Goal: Task Accomplishment & Management: Use online tool/utility

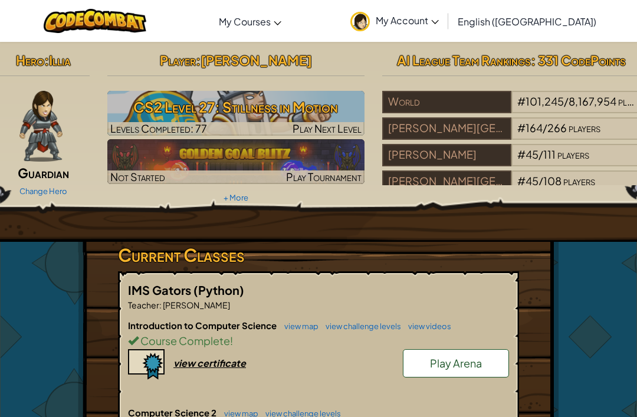
click at [223, 114] on h3 "CS2 Level 27: Stillness in Motion" at bounding box center [236, 107] width 258 height 27
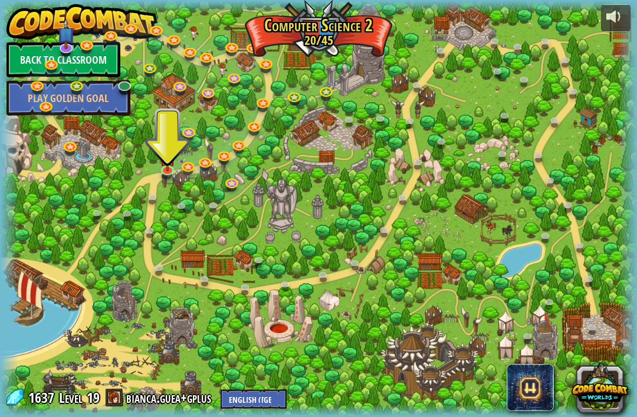
click at [169, 166] on img at bounding box center [168, 157] width 16 height 27
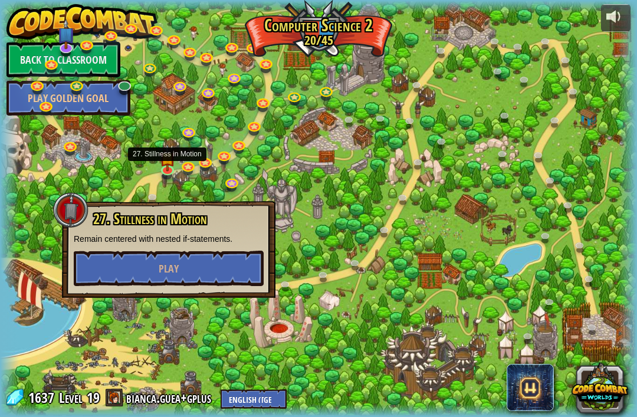
click at [137, 270] on button "Play" at bounding box center [169, 268] width 190 height 35
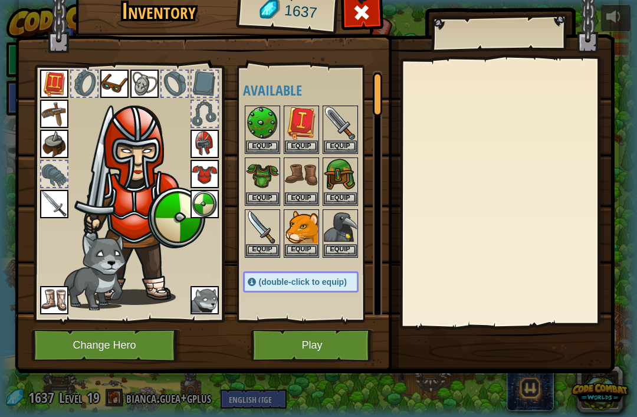
click at [2, 180] on div "Inventory 1637 Available Equip Equip Equip Equip Equip Equip Equip Equip Equip …" at bounding box center [318, 208] width 637 height 417
click at [1, 180] on div "Inventory 1637 Available Equip Equip Equip Equip Equip Equip Equip Equip Equip …" at bounding box center [318, 208] width 637 height 417
click at [358, 22] on span at bounding box center [361, 12] width 19 height 19
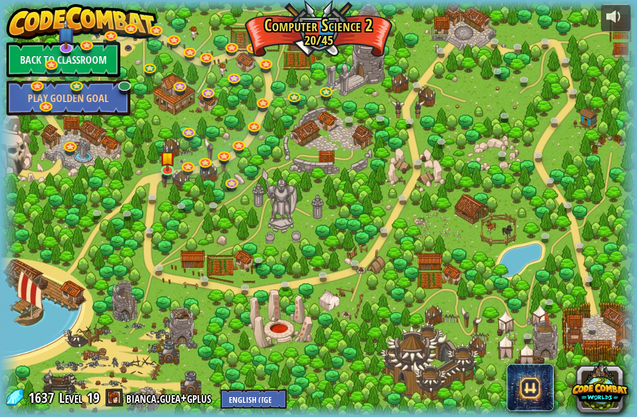
click at [171, 172] on link at bounding box center [169, 172] width 24 height 18
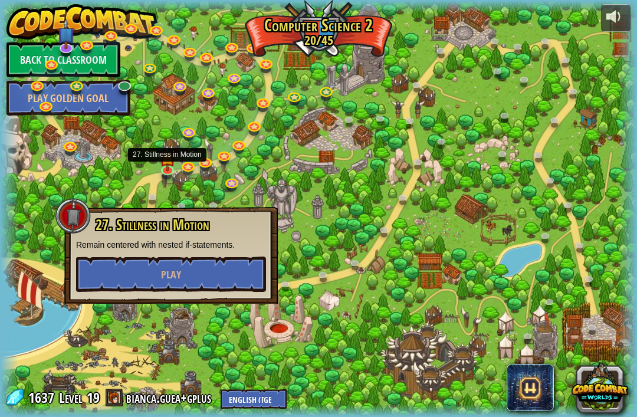
click at [219, 279] on button "Play" at bounding box center [171, 273] width 190 height 35
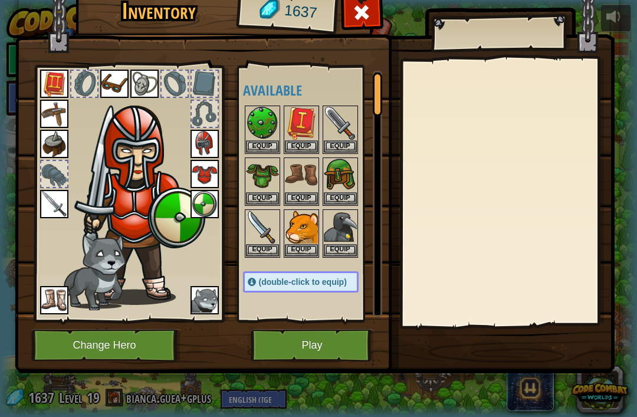
click at [320, 355] on button "Play" at bounding box center [312, 345] width 123 height 32
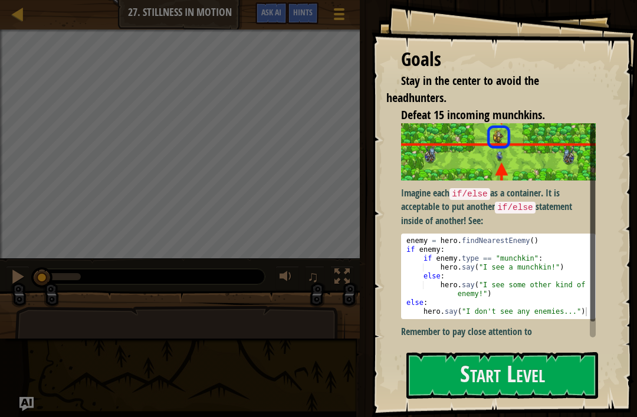
click at [455, 376] on button "Start Level" at bounding box center [502, 375] width 192 height 47
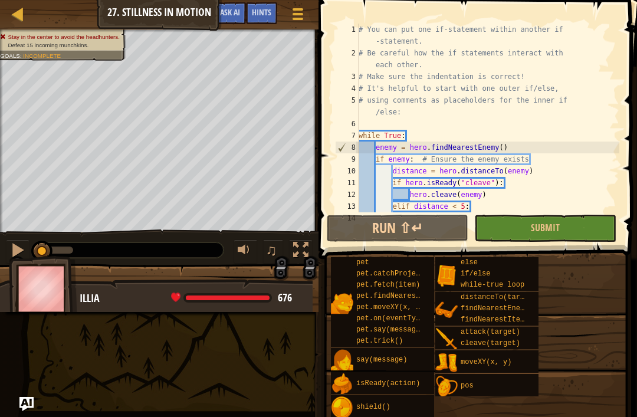
click at [266, 4] on div "Hints" at bounding box center [261, 13] width 31 height 22
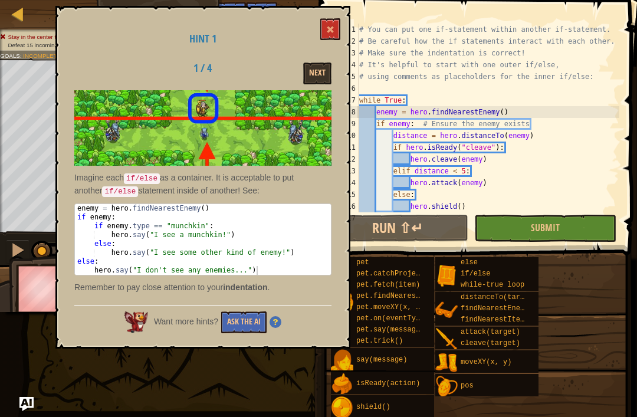
click at [328, 22] on button at bounding box center [330, 29] width 20 height 22
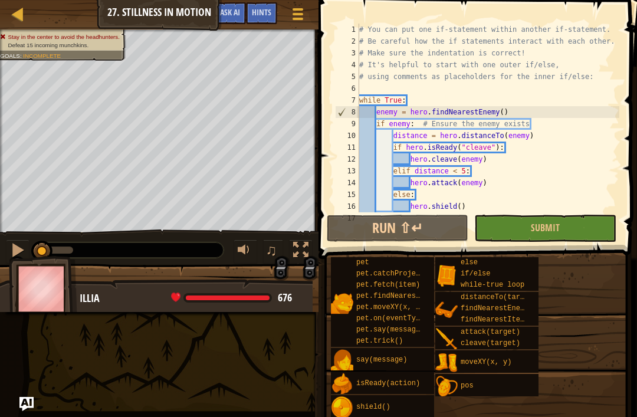
scroll to position [35, 0]
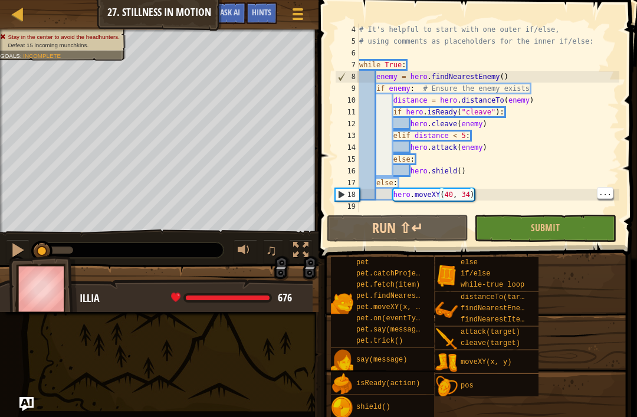
click at [486, 193] on div "# It's helpful to start with one outer if/else, # using comments as placeholder…" at bounding box center [488, 130] width 262 height 212
type textarea "hero.moveXY(40, 34)"
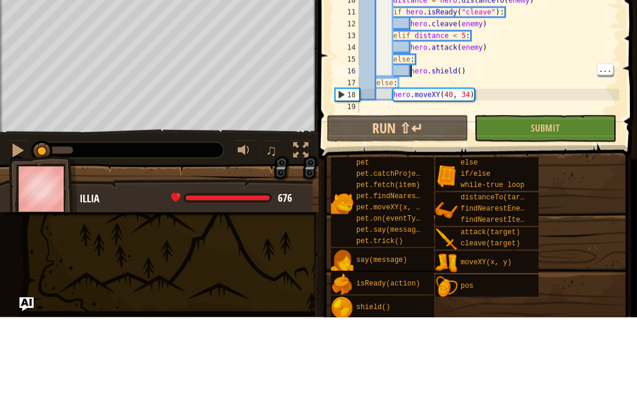
click at [409, 74] on div "# It's helpful to start with one outer if/else, # using comments as placeholder…" at bounding box center [488, 130] width 262 height 212
click at [476, 70] on div "# It's helpful to start with one outer if/else, # using comments as placeholder…" at bounding box center [488, 130] width 262 height 212
type textarea "hero.moveXY(40, 34)"
click at [480, 97] on div "# It's helpful to start with one outer if/else, # using comments as placeholder…" at bounding box center [488, 130] width 262 height 212
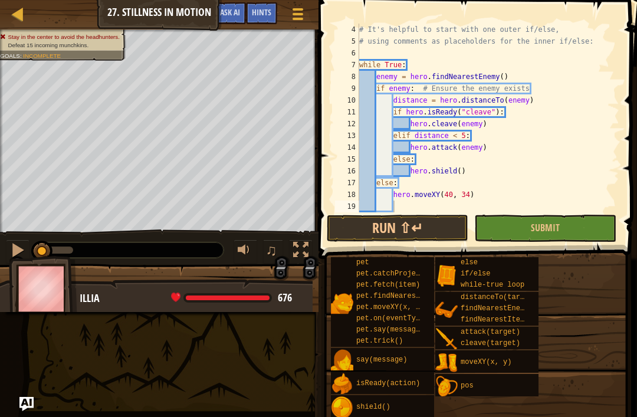
click at [47, 310] on img at bounding box center [43, 288] width 68 height 65
click at [262, 18] on div "Hints" at bounding box center [261, 13] width 31 height 22
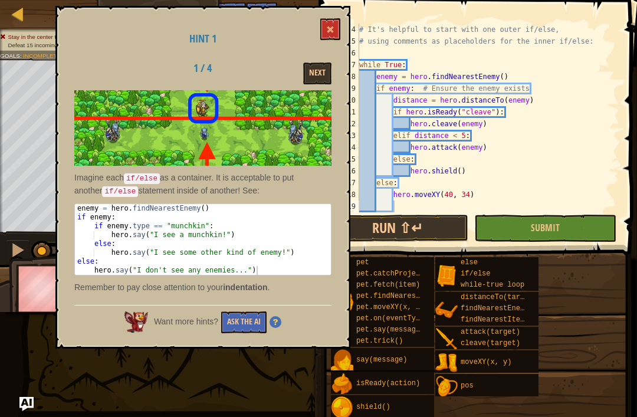
click at [339, 25] on button at bounding box center [330, 29] width 20 height 22
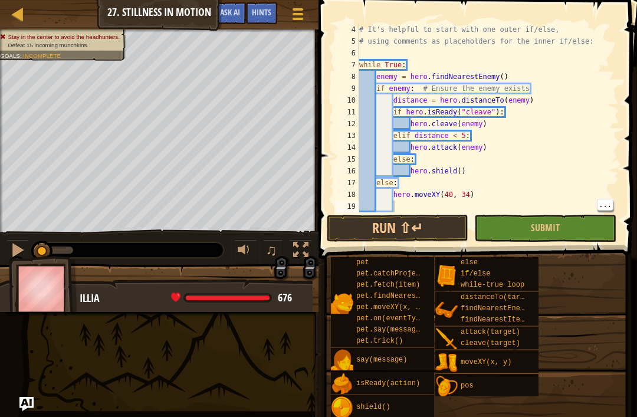
click at [391, 223] on button "Run ⇧↵" at bounding box center [397, 228] width 141 height 27
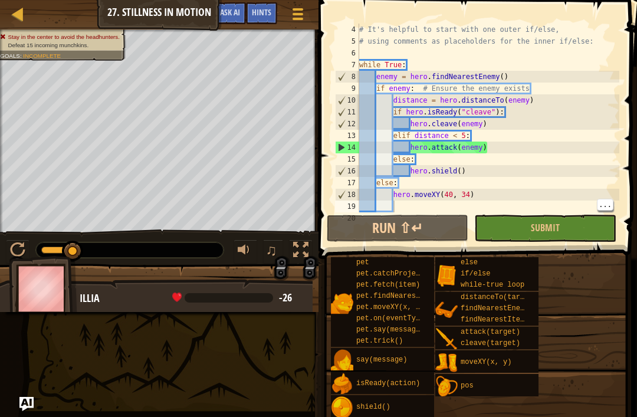
scroll to position [47, 0]
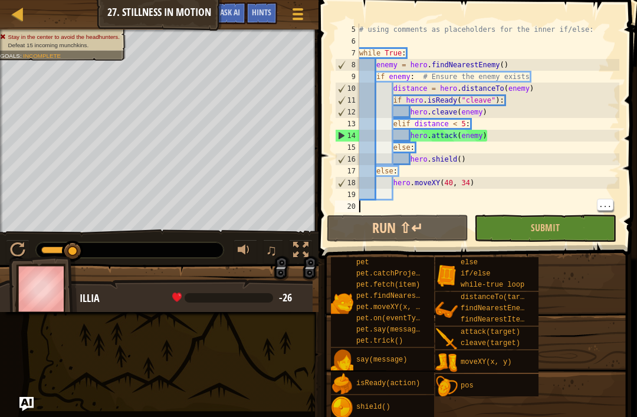
click at [423, 235] on button "Run ⇧↵" at bounding box center [397, 228] width 141 height 27
click at [401, 215] on button "Run ⇧↵" at bounding box center [397, 228] width 141 height 27
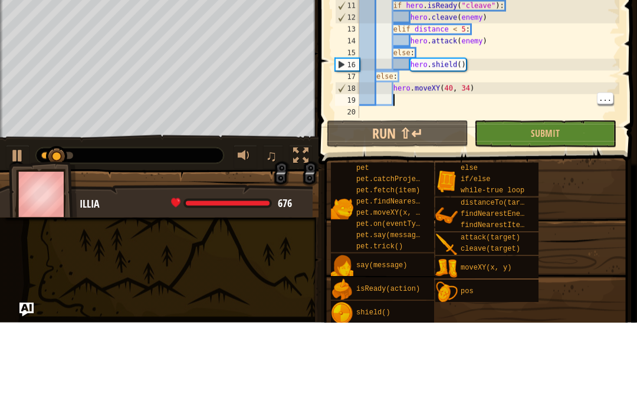
click at [412, 97] on div "# using comments as placeholders for the inner if/else: while True : enemy = he…" at bounding box center [488, 130] width 262 height 212
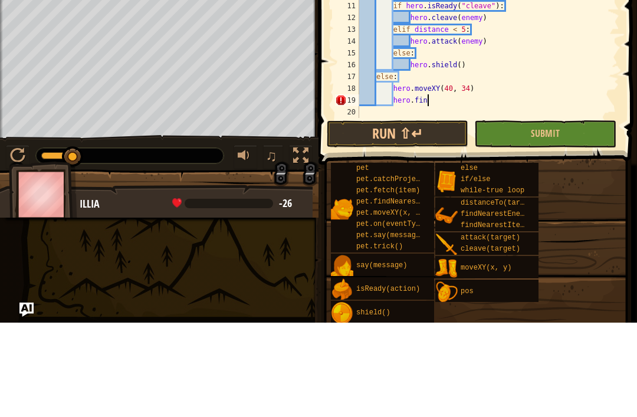
scroll to position [6, 5]
type textarea "h"
type textarea "enemy= hero.findNearesEnemy"
click at [430, 215] on button "Run ⇧↵" at bounding box center [397, 228] width 141 height 27
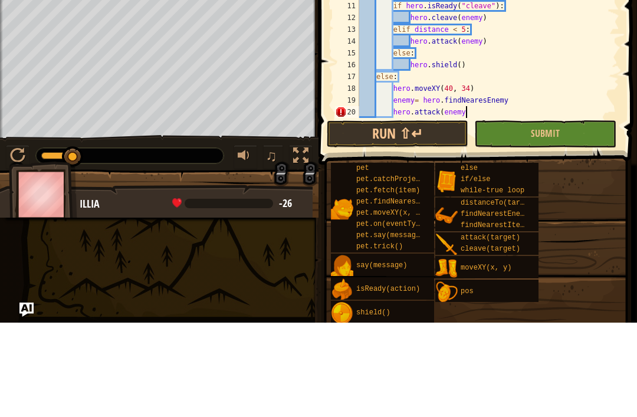
scroll to position [6, 8]
click at [422, 215] on button "Run ⇧↵" at bounding box center [397, 228] width 141 height 27
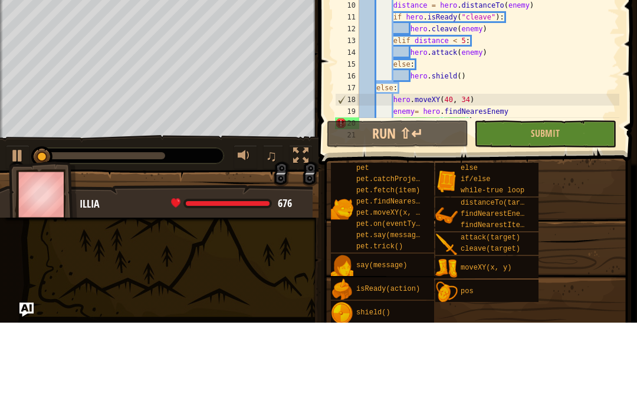
scroll to position [0, 0]
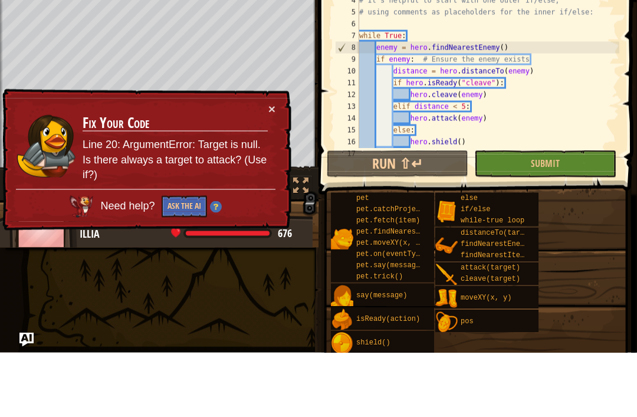
click at [269, 167] on button "×" at bounding box center [271, 173] width 7 height 12
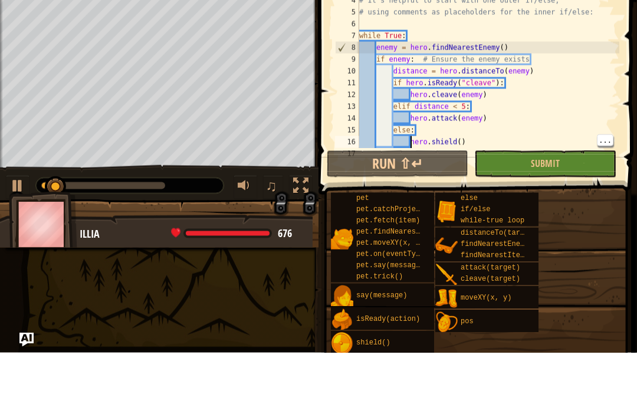
scroll to position [6, 7]
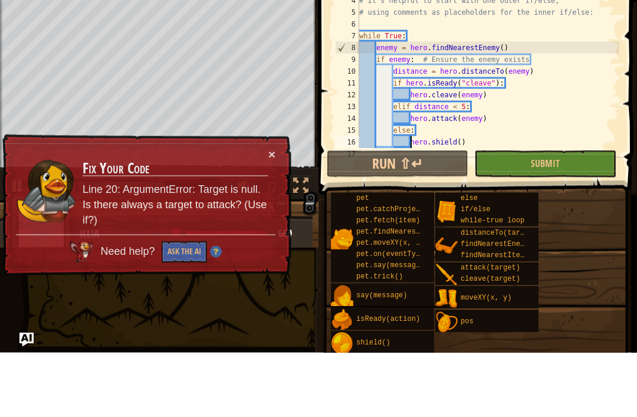
click at [432, 215] on button "Run ⇧↵" at bounding box center [397, 228] width 141 height 27
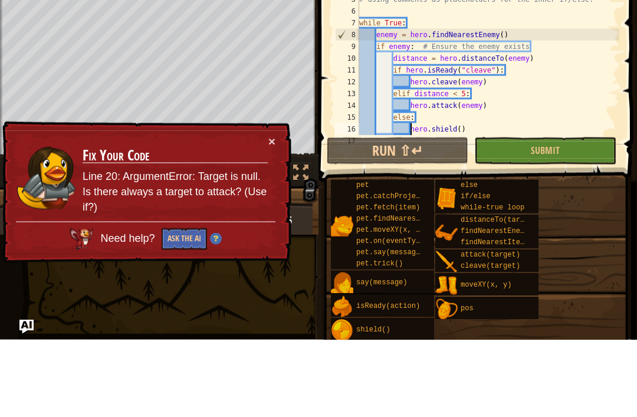
scroll to position [59, 0]
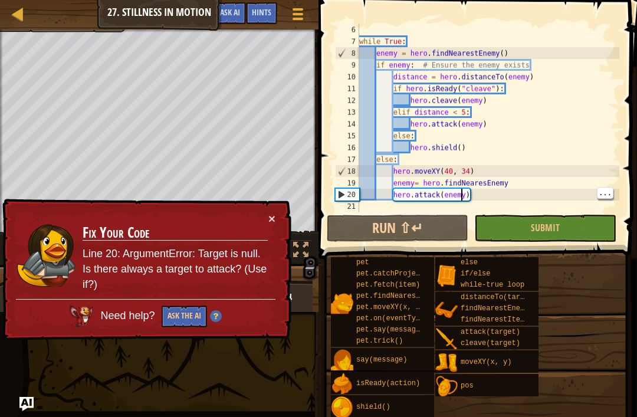
click at [462, 196] on div "while True : enemy = hero . findNearestEnemy ( ) if enemy : # Ensure the enemy …" at bounding box center [488, 130] width 262 height 212
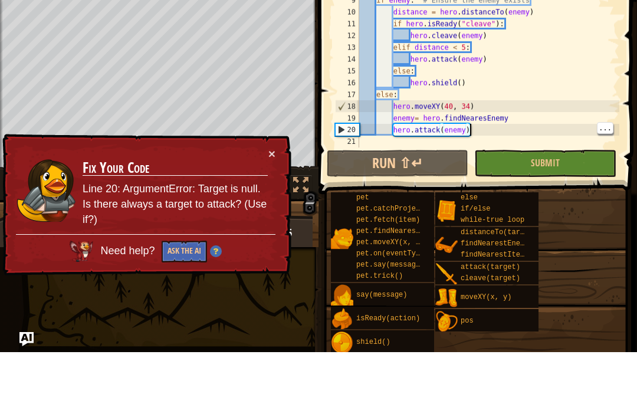
click at [482, 129] on div "while True : enemy = hero . findNearestEnemy ( ) if enemy : # Ensure the enemy …" at bounding box center [488, 130] width 262 height 212
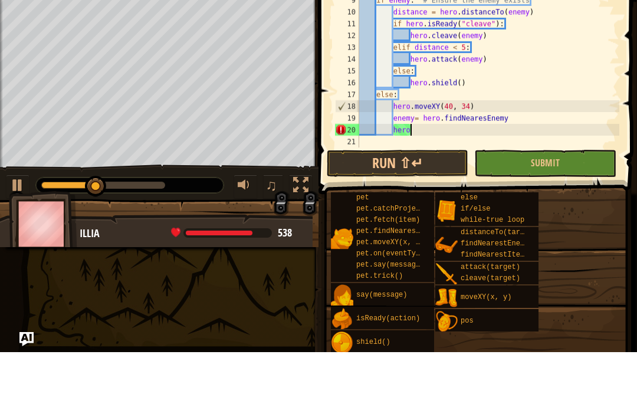
type textarea "h"
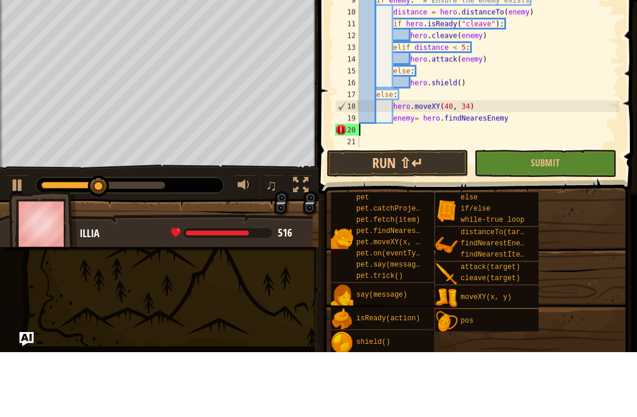
scroll to position [47, 0]
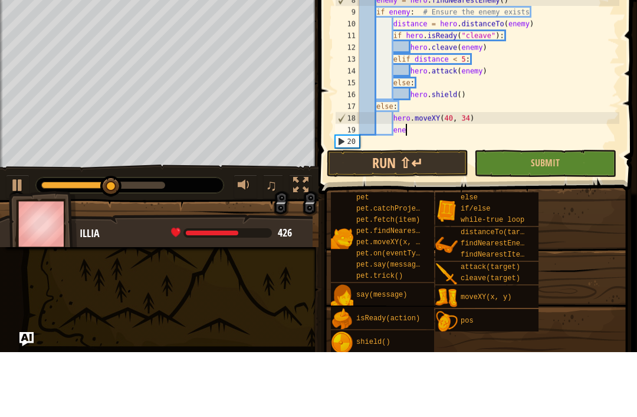
type textarea "e"
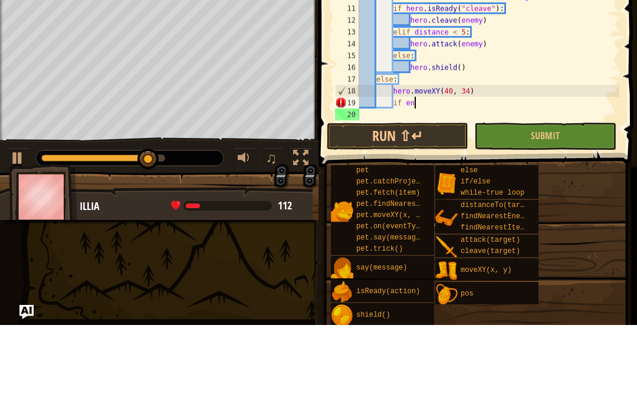
scroll to position [6, 5]
type textarea "if enemy"
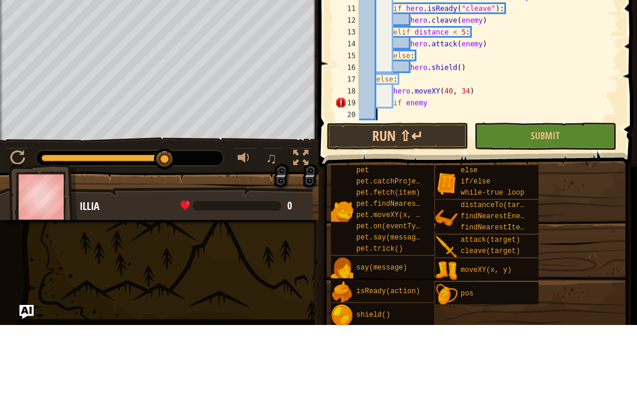
scroll to position [6, 0]
type textarea "if enemy:"
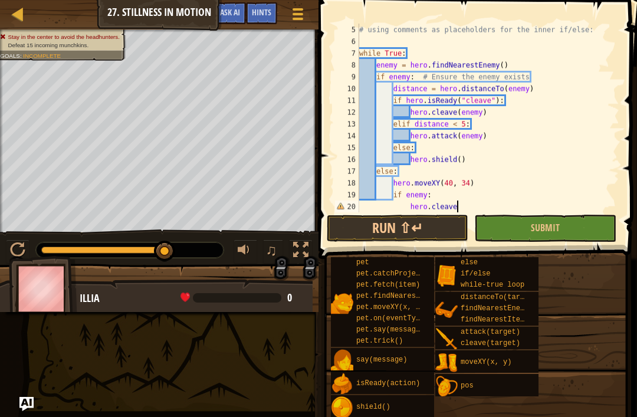
scroll to position [6, 6]
click at [465, 202] on div "# using comments as placeholders for the inner if/else: while True : enemy = he…" at bounding box center [488, 130] width 262 height 212
type textarea "hero.cleave"
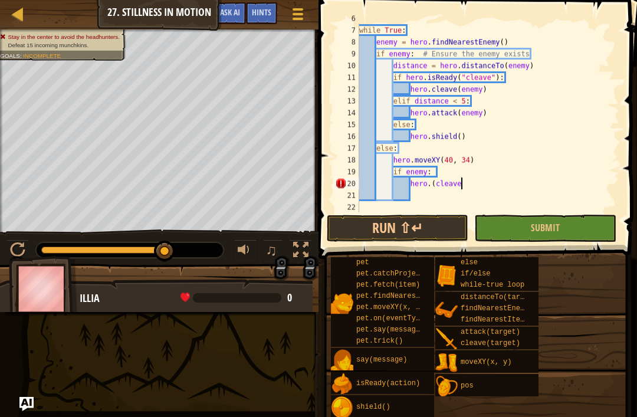
scroll to position [6, 8]
type textarea "hero."
click at [233, 19] on button "Ask AI" at bounding box center [230, 13] width 32 height 22
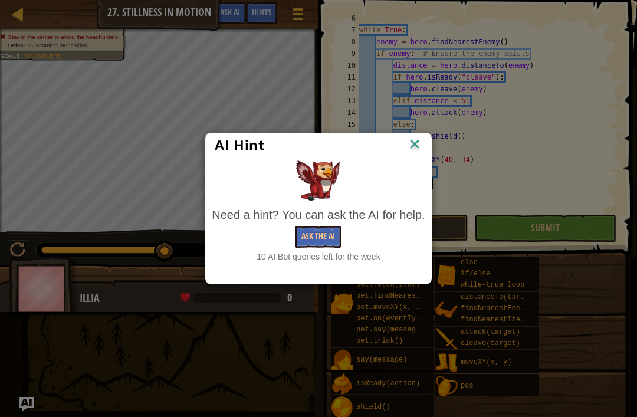
click at [320, 228] on button "Ask the AI" at bounding box center [317, 237] width 45 height 22
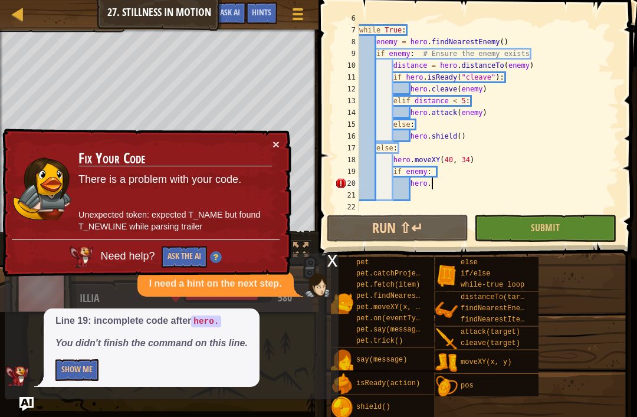
click at [87, 363] on button "Show Me" at bounding box center [76, 370] width 43 height 22
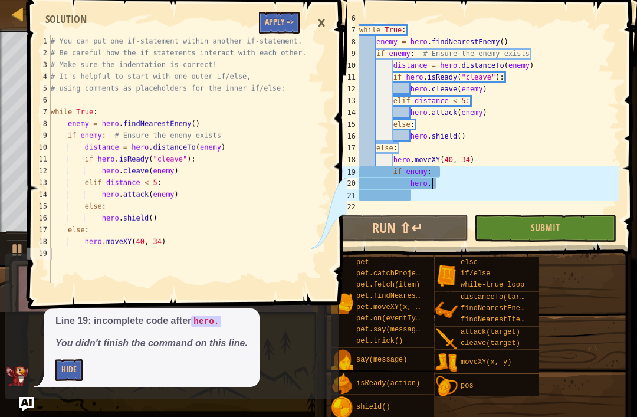
click at [274, 19] on button "Apply =>" at bounding box center [279, 23] width 41 height 22
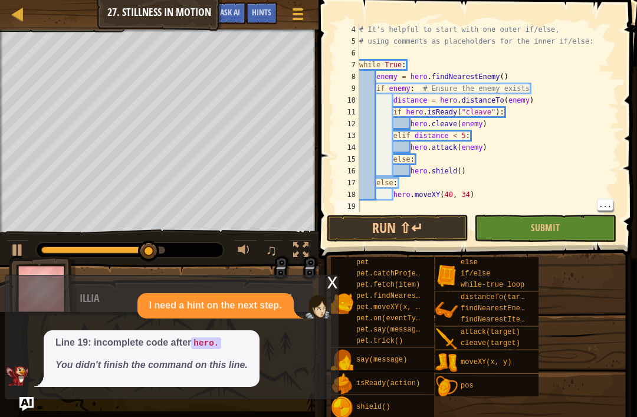
click at [575, 257] on div "pet pet.catchProjectile(arrow) pet.fetch(item) pet.findNearestByType(type) pet.…" at bounding box center [479, 337] width 298 height 162
click at [582, 224] on button "Submit" at bounding box center [544, 228] width 141 height 27
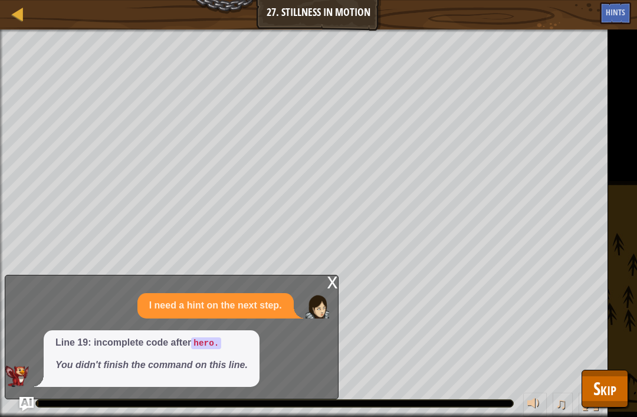
click at [601, 387] on span "Skip" at bounding box center [604, 388] width 23 height 24
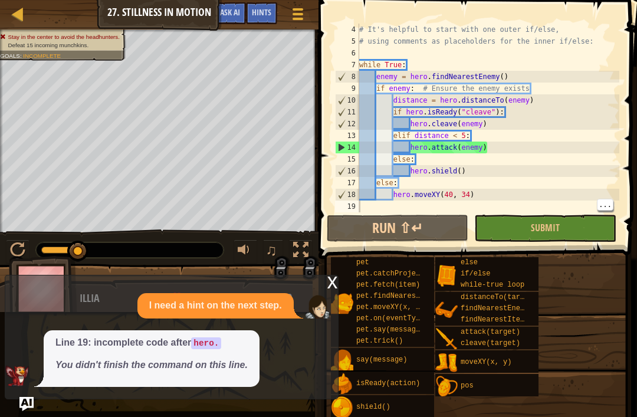
click at [236, 5] on button "Ask AI" at bounding box center [230, 13] width 32 height 22
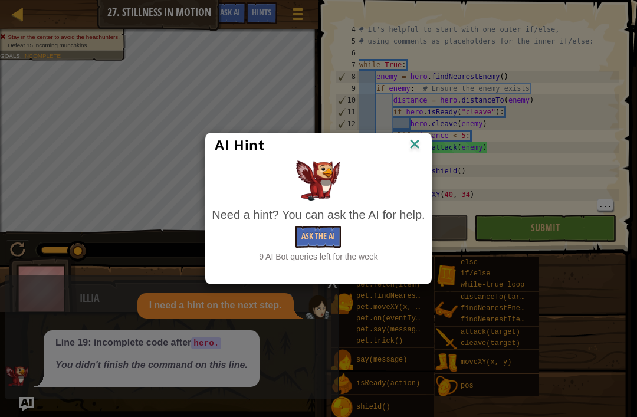
click at [317, 231] on button "Ask the AI" at bounding box center [317, 237] width 45 height 22
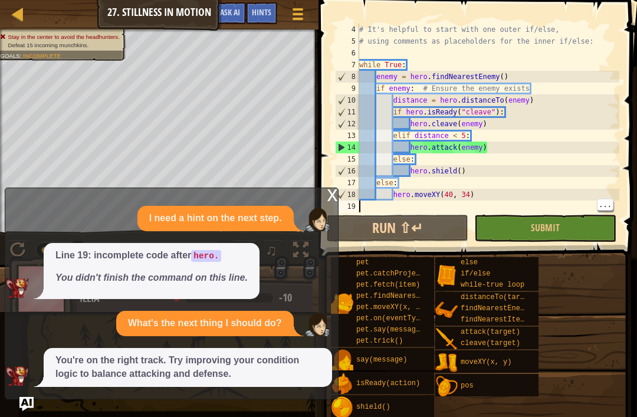
click at [236, 15] on span "Ask AI" at bounding box center [230, 11] width 20 height 11
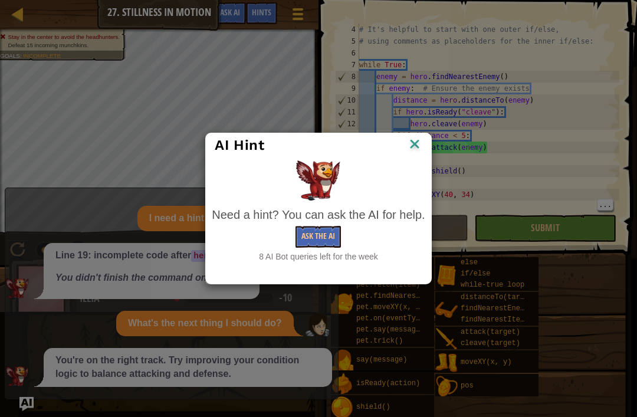
click at [327, 239] on button "Ask the AI" at bounding box center [317, 237] width 45 height 22
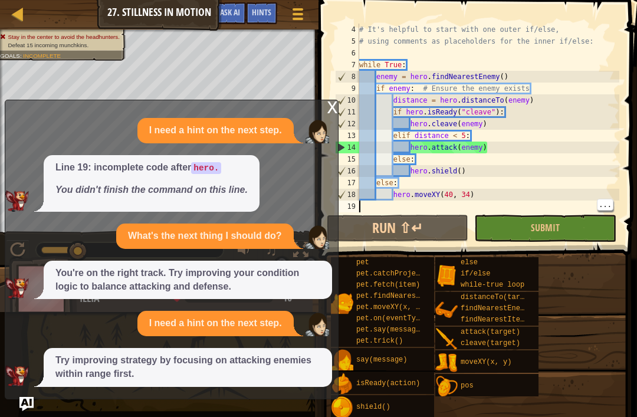
click at [331, 112] on div "x" at bounding box center [332, 106] width 11 height 12
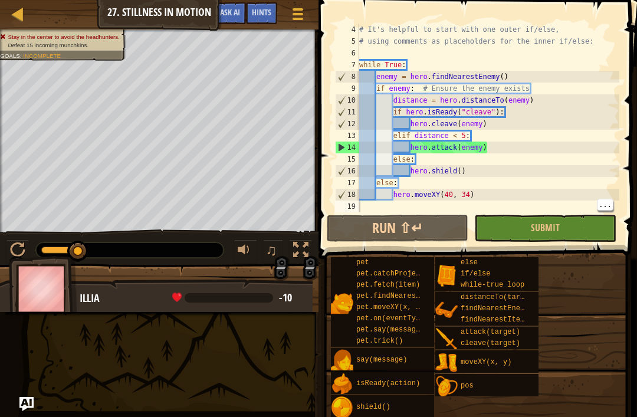
click at [398, 225] on button "Run ⇧↵" at bounding box center [397, 228] width 141 height 27
click at [424, 155] on div "# It's helpful to start with one outer if/else, # using comments as placeholder…" at bounding box center [488, 130] width 262 height 212
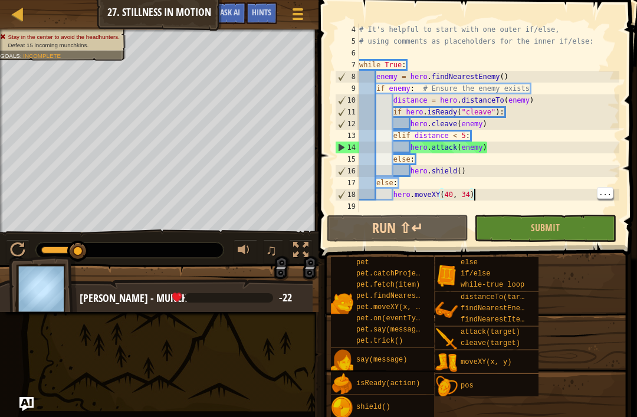
click at [381, 180] on div "# It's helpful to start with one outer if/else, # using comments as placeholder…" at bounding box center [488, 130] width 262 height 212
click at [370, 183] on div "# It's helpful to start with one outer if/else, # using comments as placeholder…" at bounding box center [488, 130] width 262 height 212
click at [359, 184] on div "# It's helpful to start with one outer if/else, # using comments as placeholder…" at bounding box center [488, 130] width 262 height 212
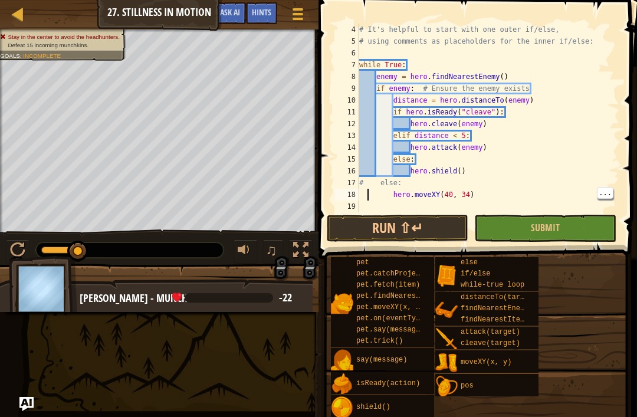
click at [363, 195] on div "# It's helpful to start with one outer if/else, # using comments as placeholder…" at bounding box center [488, 130] width 262 height 212
click at [439, 231] on button "Run ⇧↵" at bounding box center [397, 228] width 141 height 27
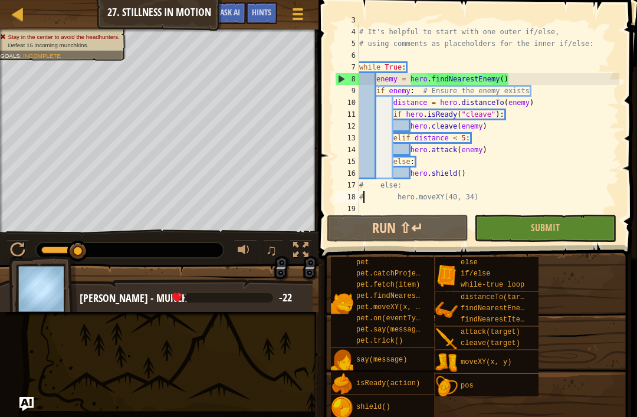
scroll to position [34, 0]
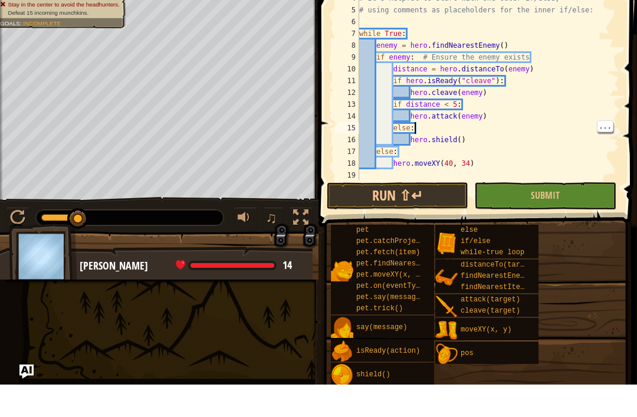
type textarea "if distance < 5:"
click at [484, 104] on div "# Make sure the indentation is correct! # It's helpful to start with one outer …" at bounding box center [488, 119] width 262 height 212
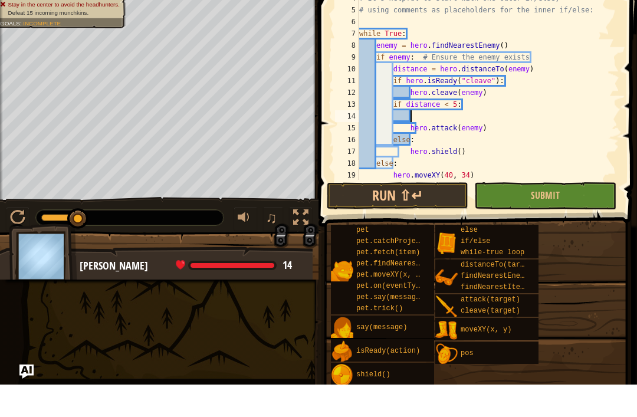
click at [392, 139] on div "# Make sure the indentation is correct! # It's helpful to start with one outer …" at bounding box center [488, 119] width 262 height 212
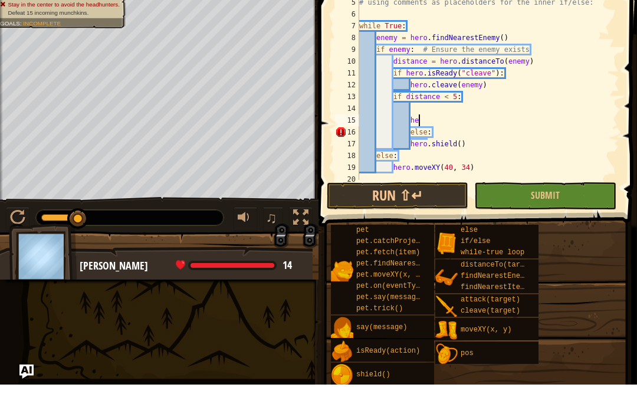
type textarea "h"
type textarea "else:"
type textarea "if distance < 5:"
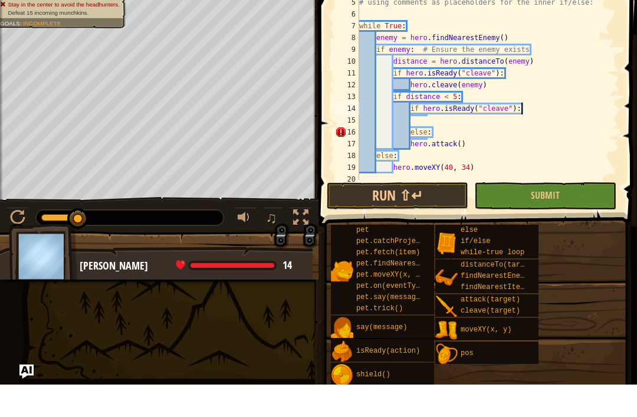
scroll to position [6, 11]
type textarea "i"
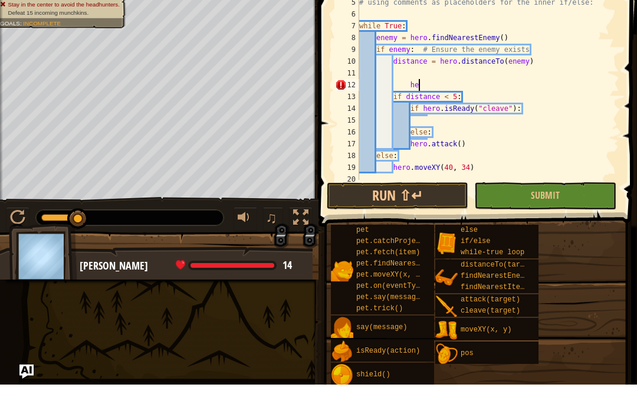
type textarea "h"
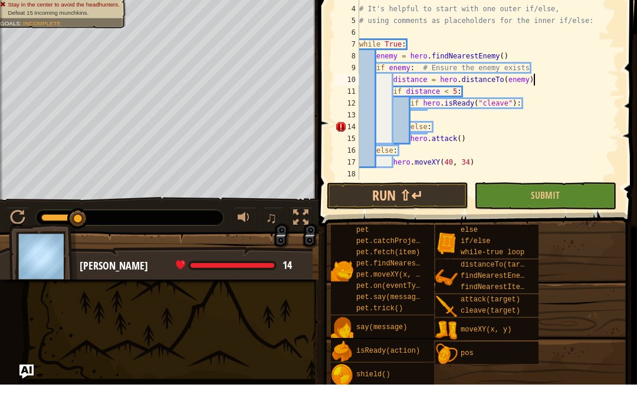
scroll to position [24, 0]
type textarea "if hero.isReady("cleave"):"
type textarea "else:"
click at [424, 215] on button "Run ⇧↵" at bounding box center [397, 228] width 141 height 27
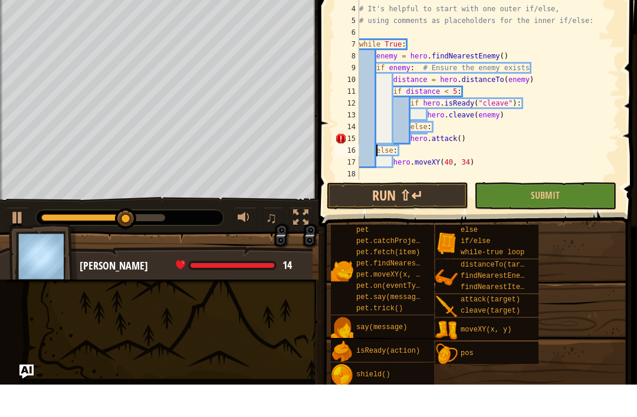
scroll to position [6, 1]
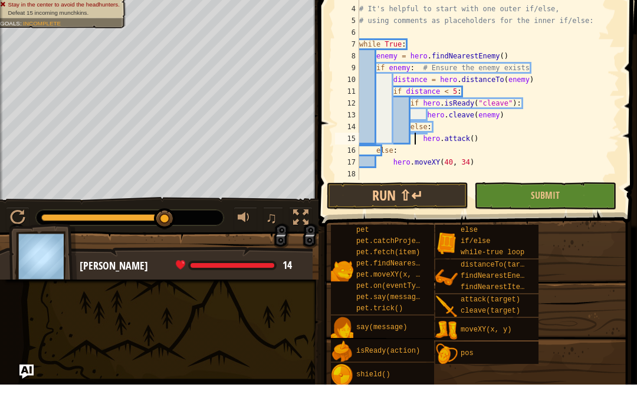
click at [381, 215] on button "Run ⇧↵" at bounding box center [397, 228] width 141 height 27
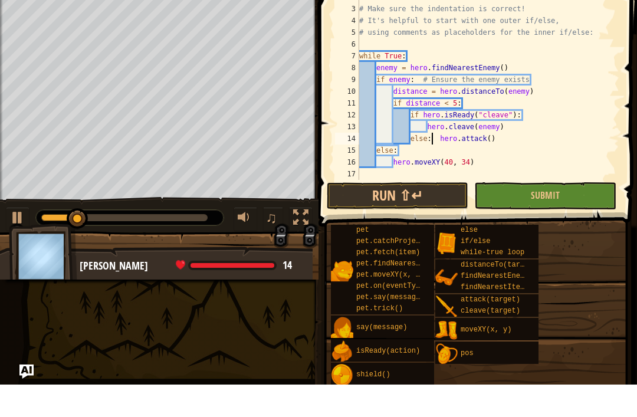
scroll to position [12, 0]
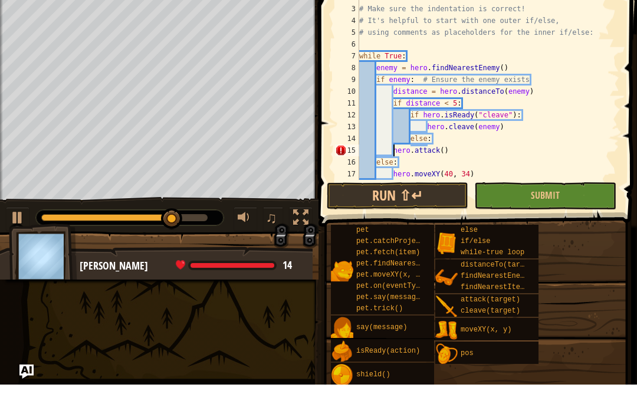
click at [335, 152] on div "2 3 4 5 6 7 8 9 10 11 12 13 14 15 16 17 18" at bounding box center [347, 118] width 24 height 189
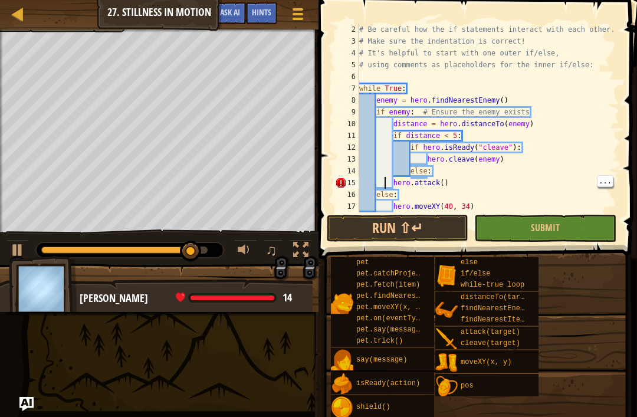
click at [386, 187] on div "# Be careful how the if statements interact with each other. # Make sure the in…" at bounding box center [488, 130] width 262 height 212
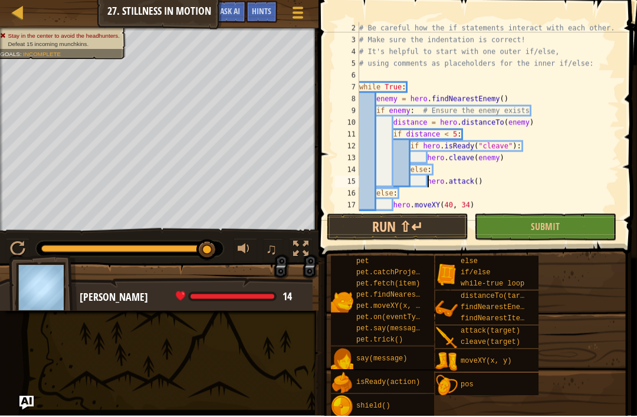
click at [329, 224] on button "Run ⇧↵" at bounding box center [397, 228] width 141 height 27
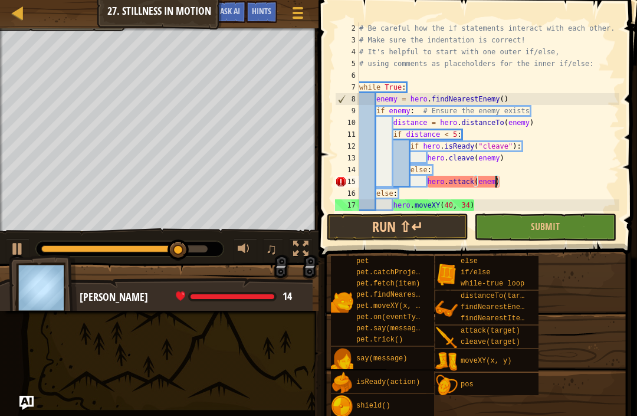
scroll to position [6, 11]
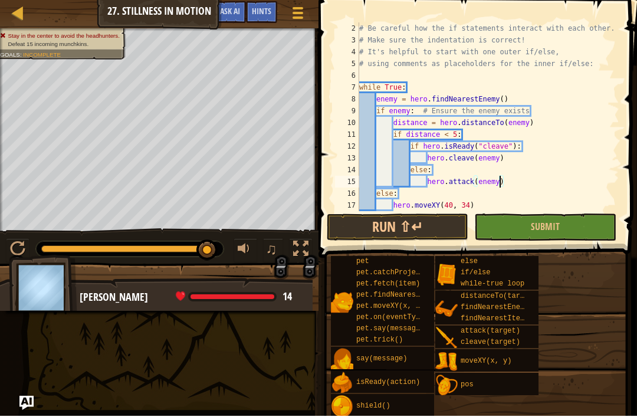
type textarea "hero.attack(enemy)"
click at [437, 240] on button "Run ⇧↵" at bounding box center [397, 228] width 141 height 27
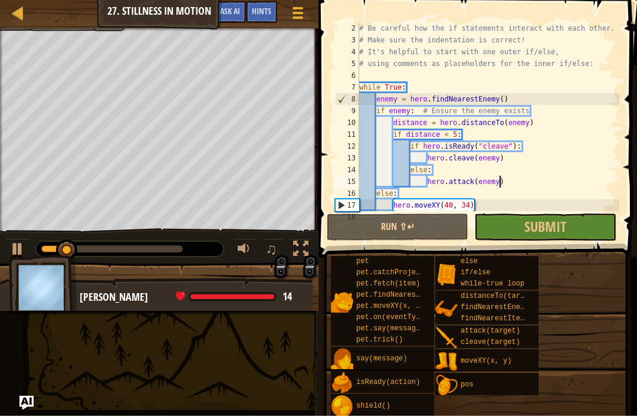
click at [581, 228] on button "Submit" at bounding box center [544, 228] width 141 height 27
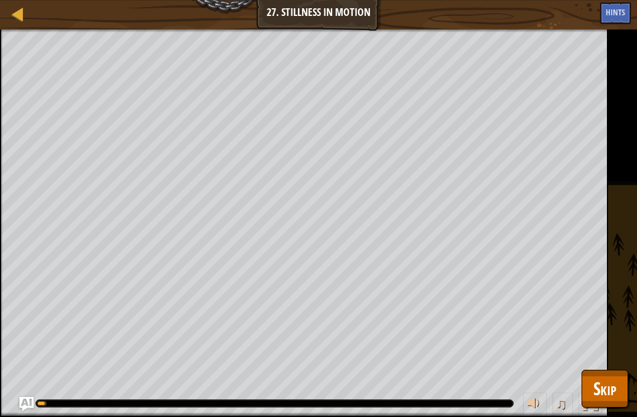
click at [608, 393] on span "Skip" at bounding box center [604, 388] width 23 height 24
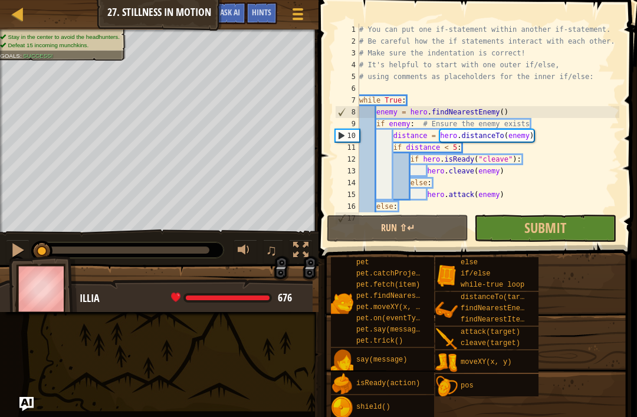
click at [567, 230] on button "Submit" at bounding box center [544, 228] width 141 height 27
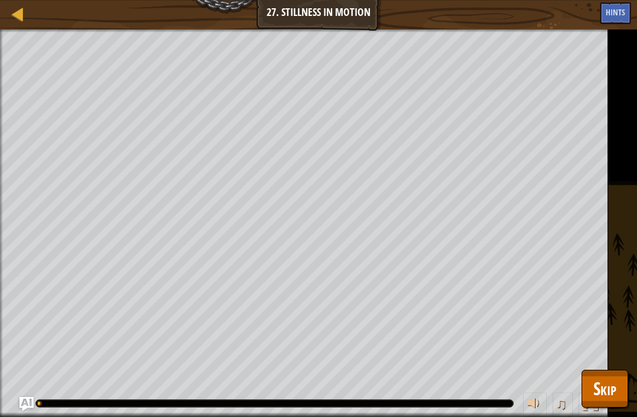
click at [608, 378] on span "Skip" at bounding box center [604, 388] width 23 height 24
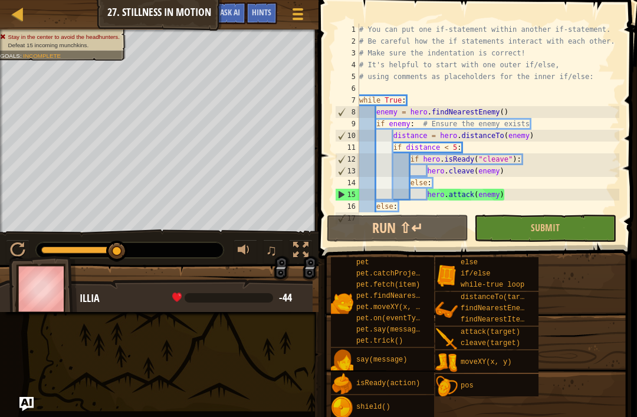
scroll to position [24, 0]
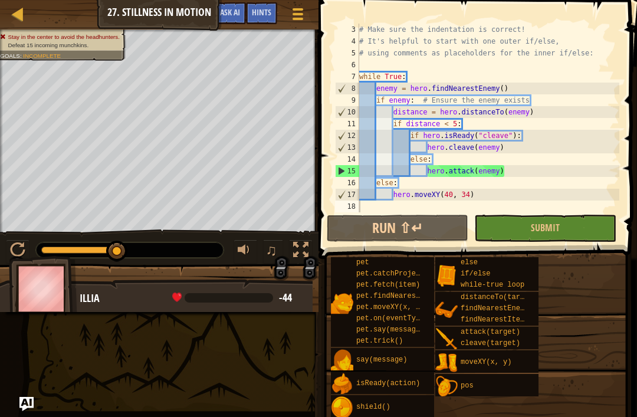
click at [571, 222] on button "Submit" at bounding box center [544, 228] width 141 height 27
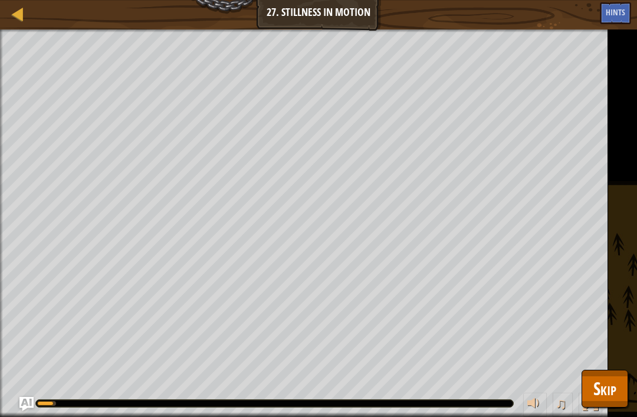
click at [602, 384] on span "Skip" at bounding box center [604, 388] width 23 height 24
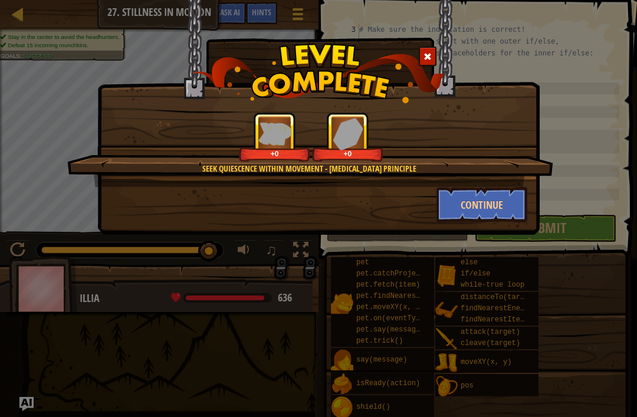
click at [499, 198] on button "Continue" at bounding box center [481, 204] width 91 height 35
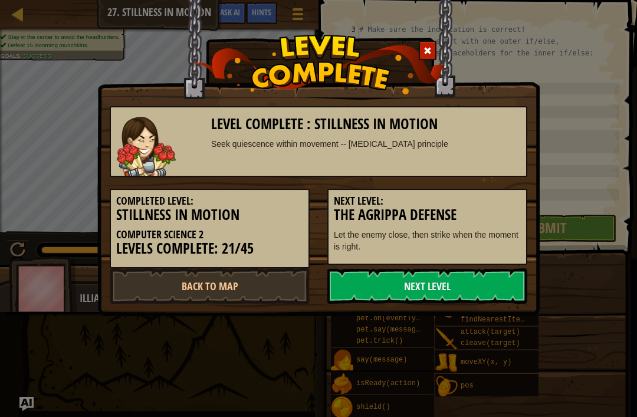
click at [460, 298] on link "Next Level" at bounding box center [427, 285] width 200 height 35
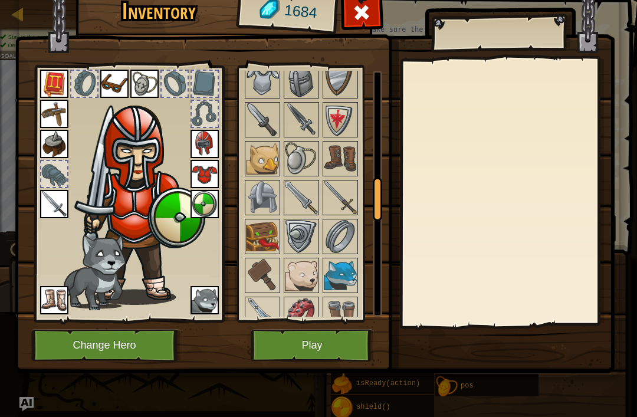
scroll to position [640, 0]
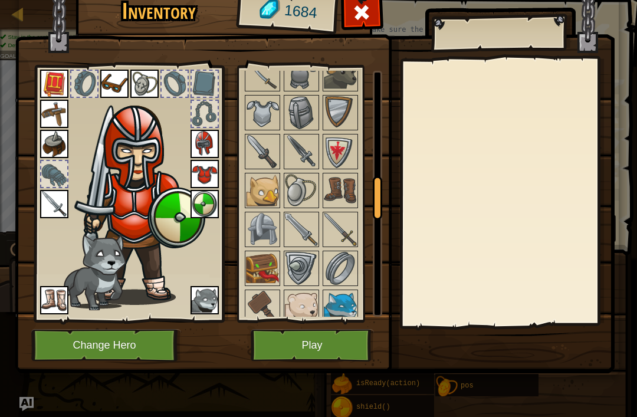
click at [305, 193] on img at bounding box center [301, 190] width 33 height 33
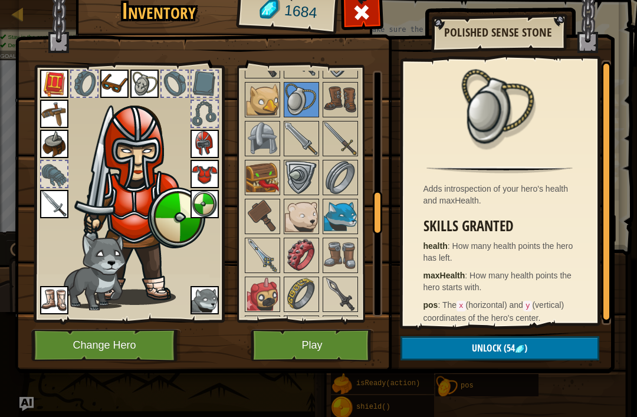
scroll to position [740, 0]
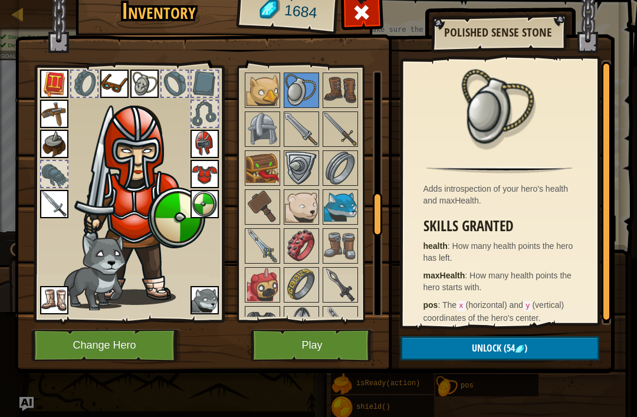
click at [137, 90] on img at bounding box center [144, 84] width 28 height 28
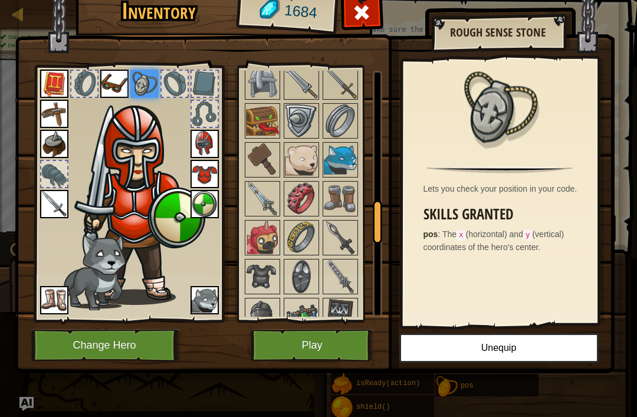
scroll to position [789, 0]
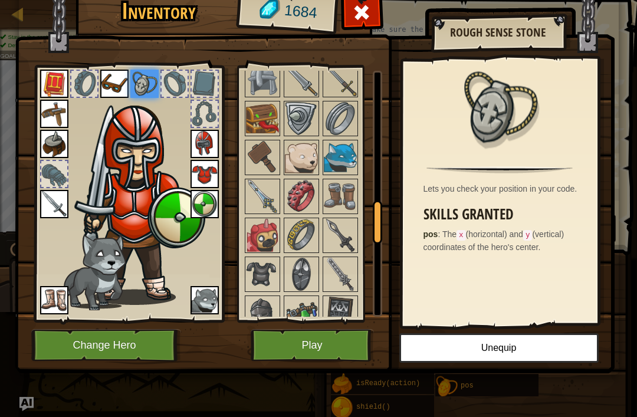
click at [295, 239] on img at bounding box center [301, 235] width 33 height 33
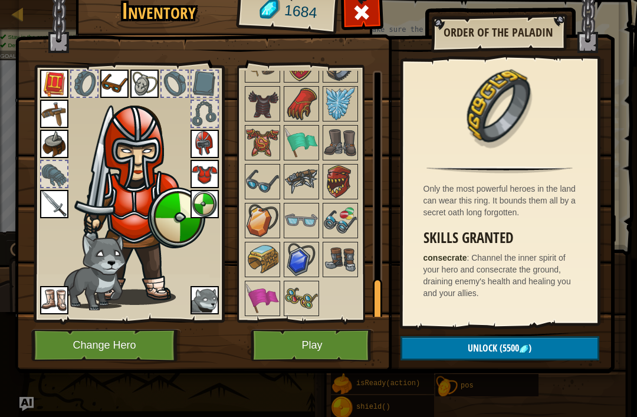
scroll to position [1270, 0]
click at [339, 171] on img at bounding box center [340, 182] width 33 height 33
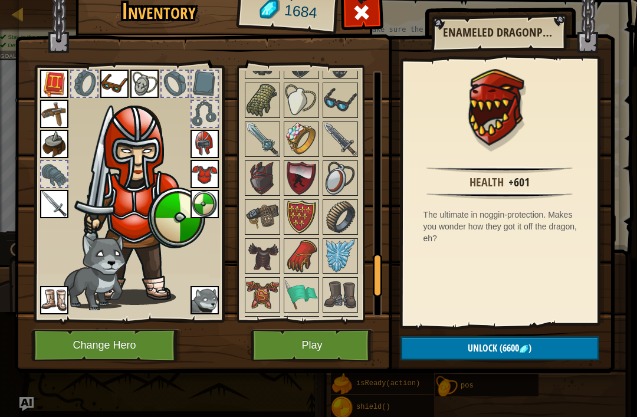
scroll to position [1117, 0]
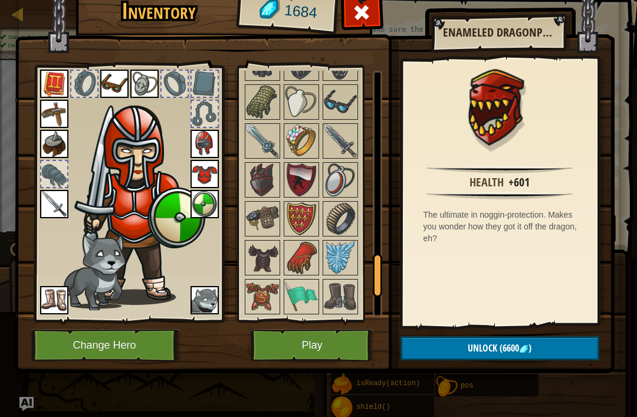
click at [295, 93] on img at bounding box center [301, 101] width 33 height 33
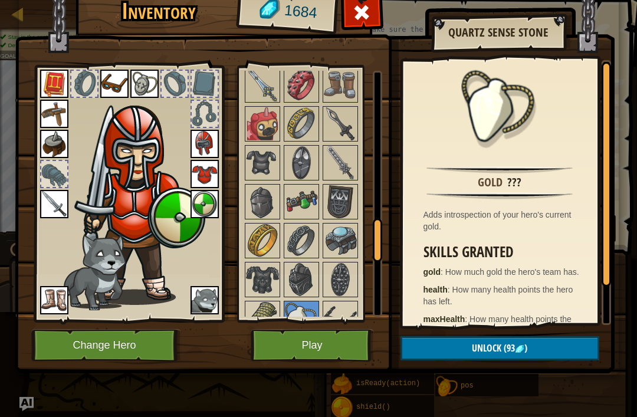
scroll to position [900, 0]
click at [288, 158] on img at bounding box center [301, 163] width 33 height 33
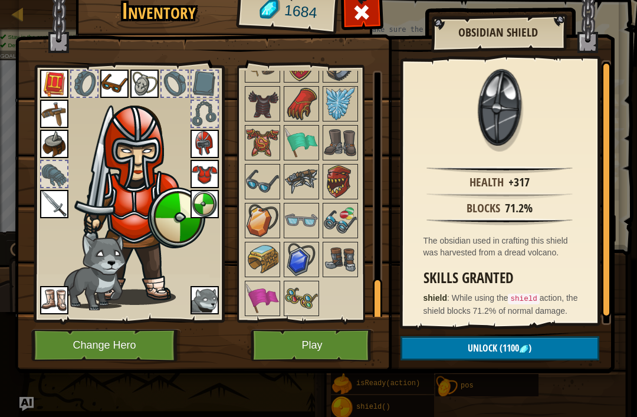
scroll to position [1270, 0]
click at [296, 258] on img at bounding box center [301, 259] width 33 height 33
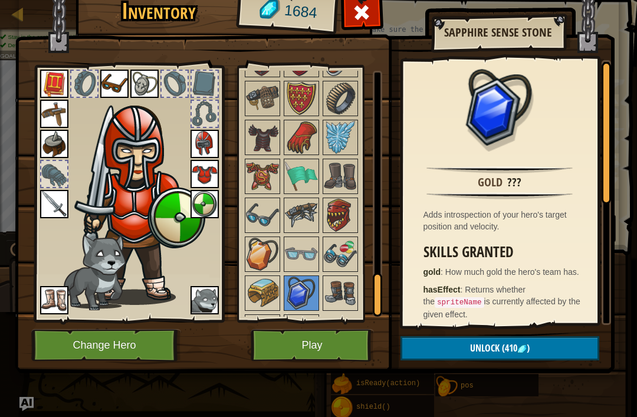
scroll to position [1236, 0]
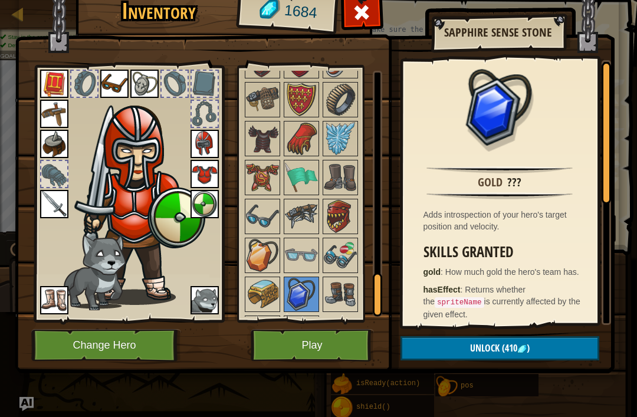
click at [312, 138] on img at bounding box center [301, 138] width 33 height 33
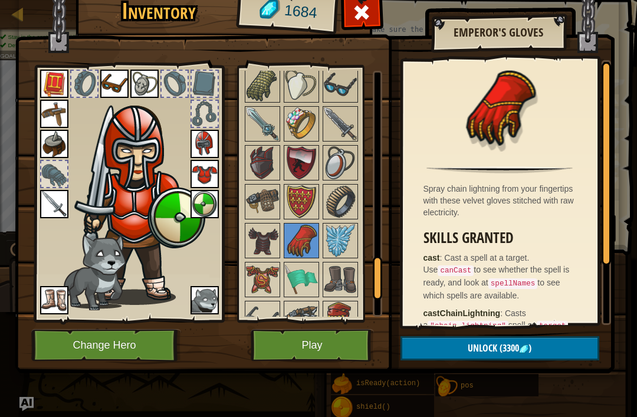
scroll to position [1128, 0]
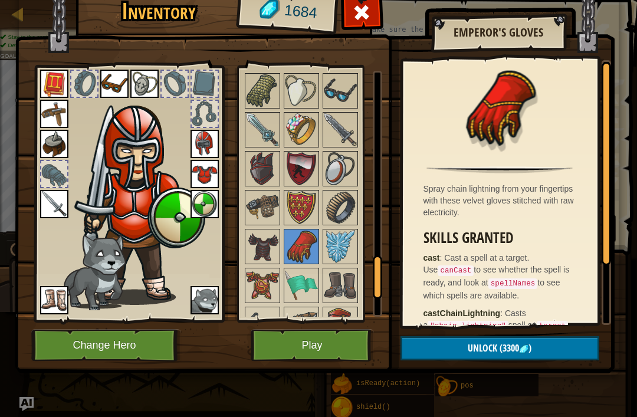
click at [309, 134] on img at bounding box center [301, 129] width 33 height 33
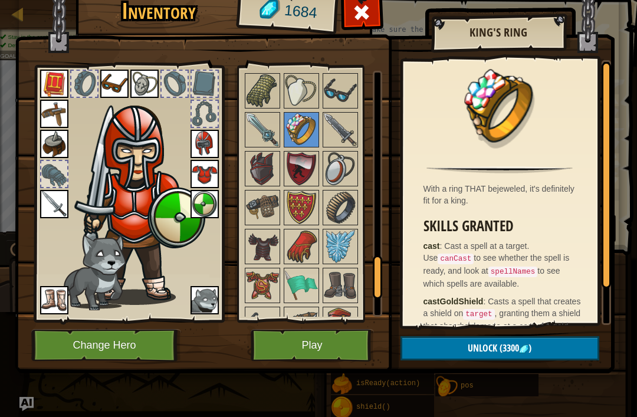
click at [286, 129] on img at bounding box center [301, 129] width 33 height 33
click at [266, 134] on img at bounding box center [262, 129] width 33 height 33
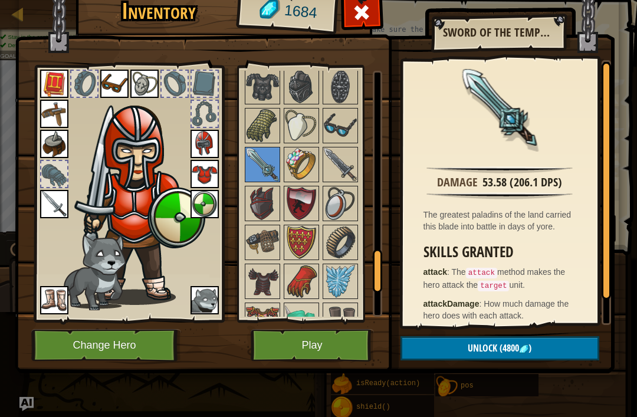
scroll to position [1083, 0]
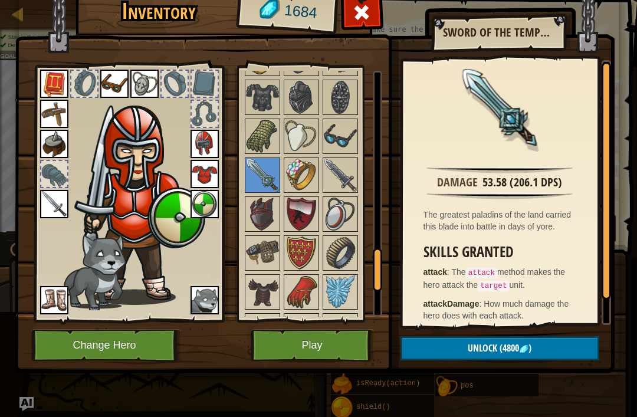
click at [350, 135] on img at bounding box center [340, 136] width 33 height 33
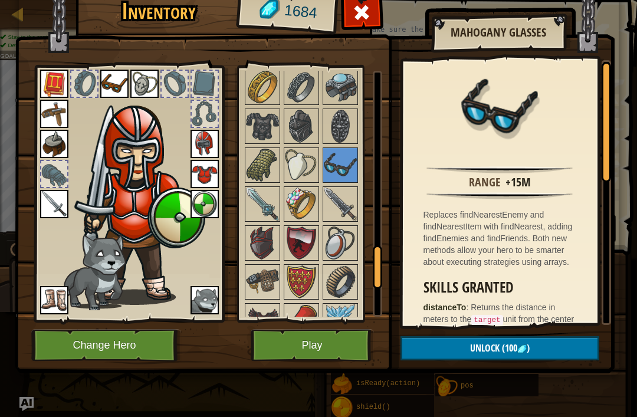
scroll to position [1051, 0]
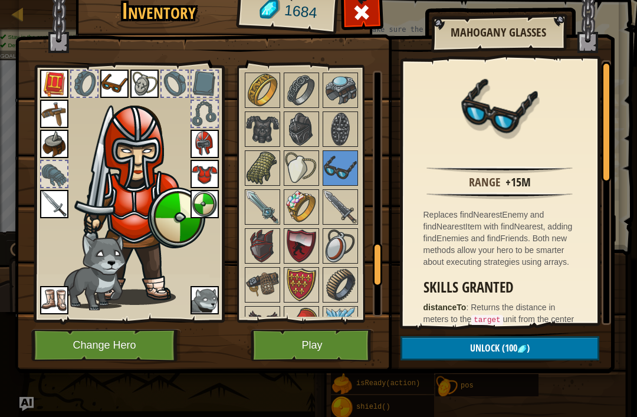
click at [317, 126] on img at bounding box center [301, 129] width 33 height 33
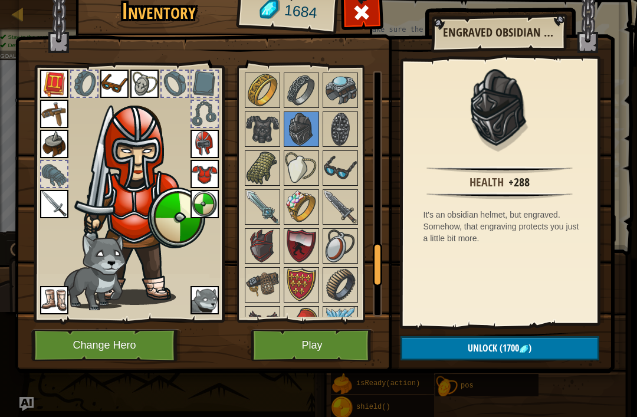
click at [298, 104] on img at bounding box center [301, 90] width 33 height 33
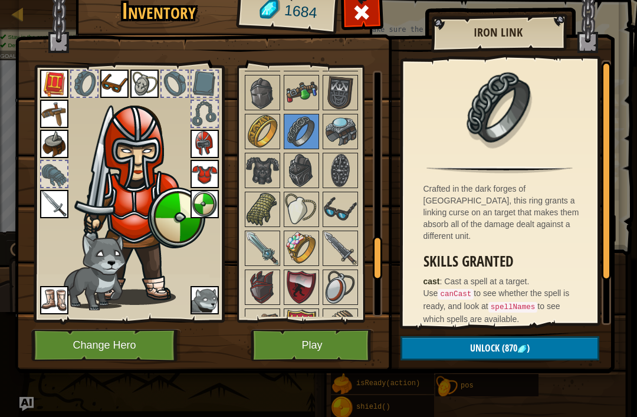
scroll to position [1011, 0]
click at [261, 115] on img at bounding box center [262, 130] width 33 height 33
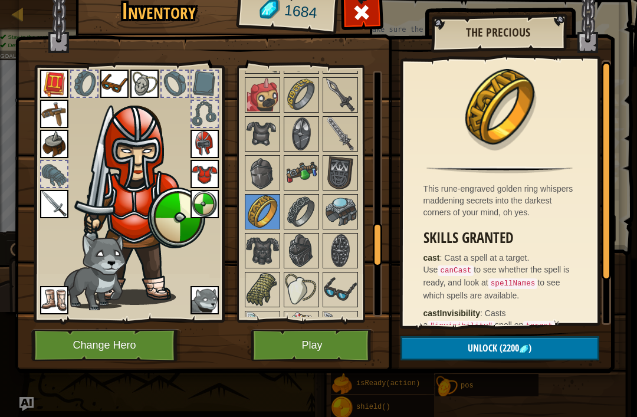
scroll to position [927, 0]
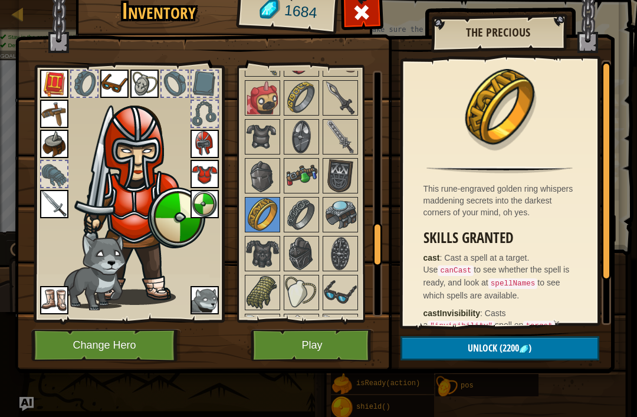
click at [346, 136] on img at bounding box center [340, 136] width 33 height 33
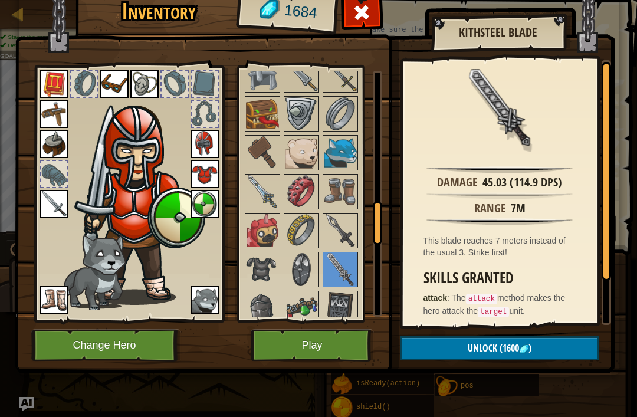
click at [276, 153] on img at bounding box center [262, 152] width 33 height 33
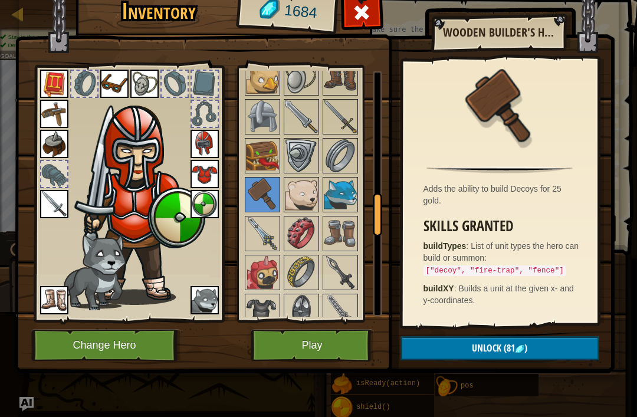
scroll to position [742, 0]
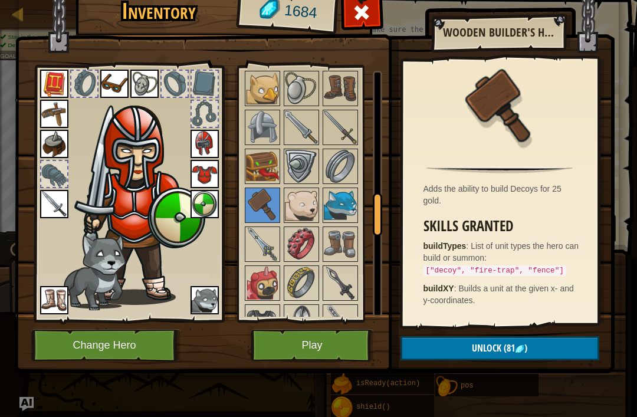
click at [315, 126] on img at bounding box center [301, 127] width 33 height 33
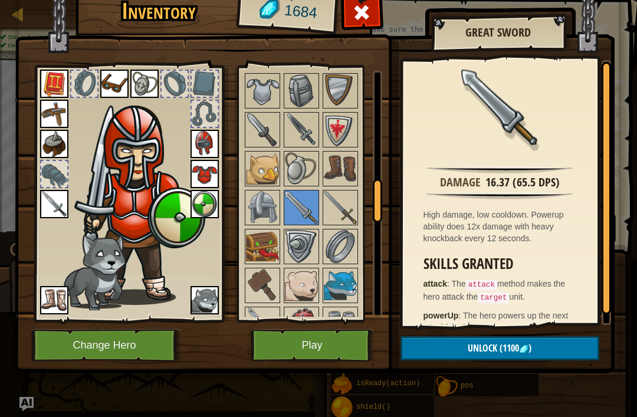
scroll to position [656, 0]
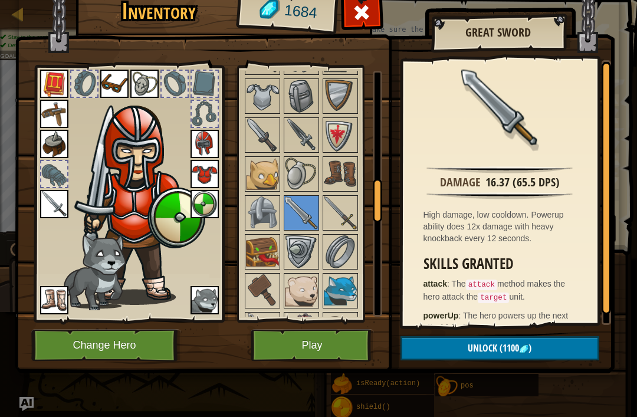
click at [310, 141] on img at bounding box center [301, 135] width 33 height 33
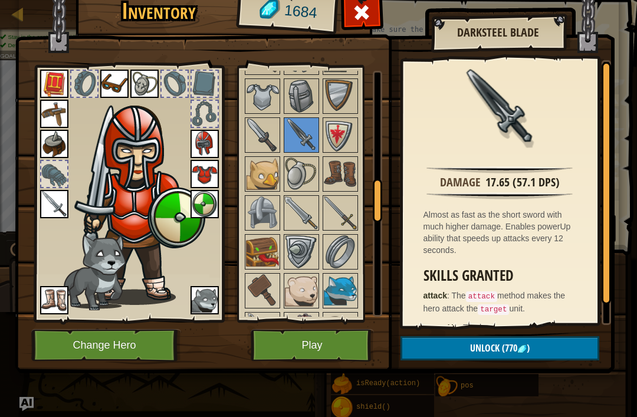
click at [274, 135] on img at bounding box center [262, 135] width 33 height 33
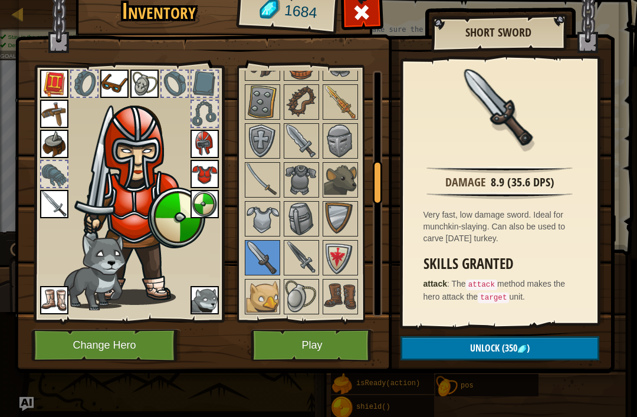
scroll to position [551, 0]
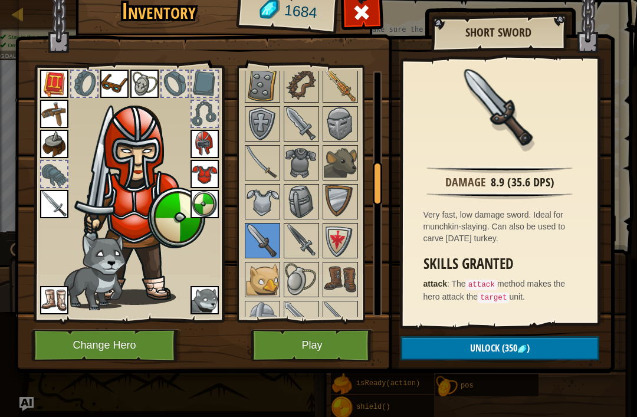
click at [304, 280] on img at bounding box center [301, 279] width 33 height 33
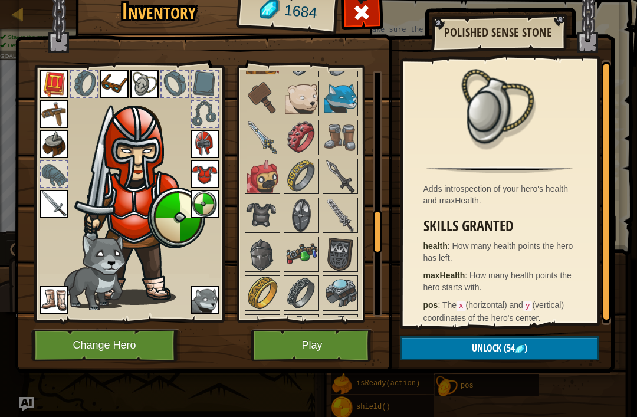
scroll to position [851, 0]
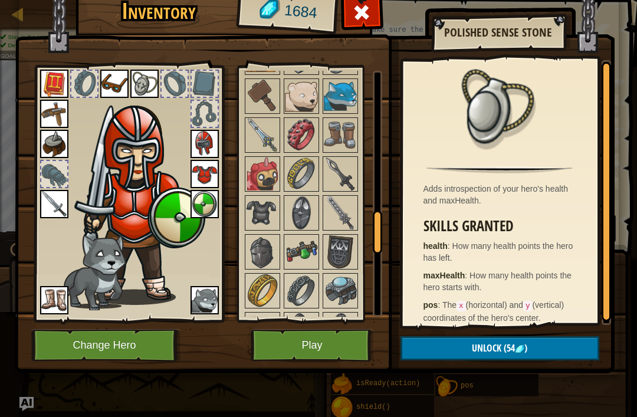
click at [559, 354] on button "Unlock (54 )" at bounding box center [499, 348] width 199 height 24
click at [555, 351] on button "Confirm" at bounding box center [499, 348] width 199 height 24
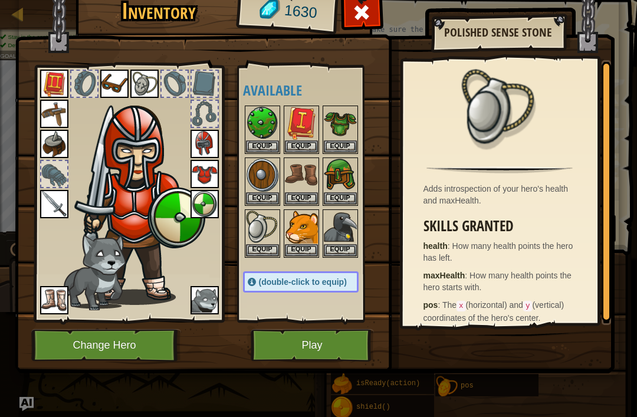
click at [263, 246] on button "Equip" at bounding box center [262, 250] width 33 height 12
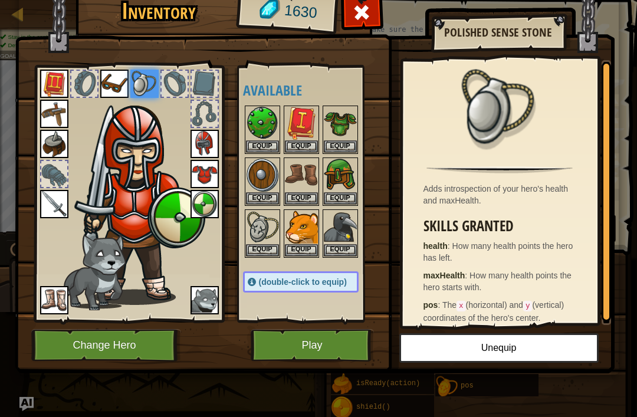
click at [334, 358] on button "Play" at bounding box center [312, 345] width 123 height 32
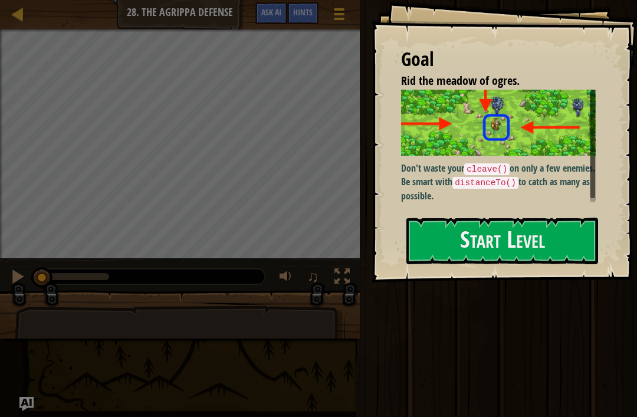
click at [473, 218] on button "Start Level" at bounding box center [502, 241] width 192 height 47
